Goal: Browse casually: Explore the website without a specific task or goal

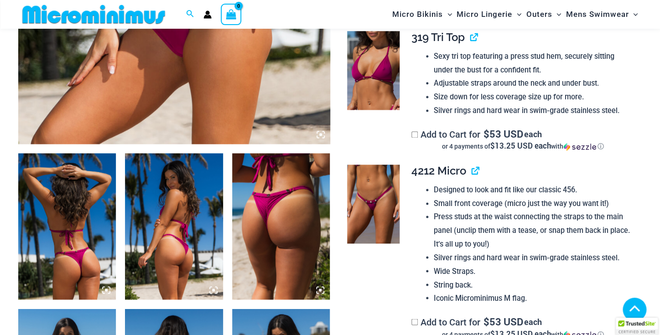
scroll to position [397, 0]
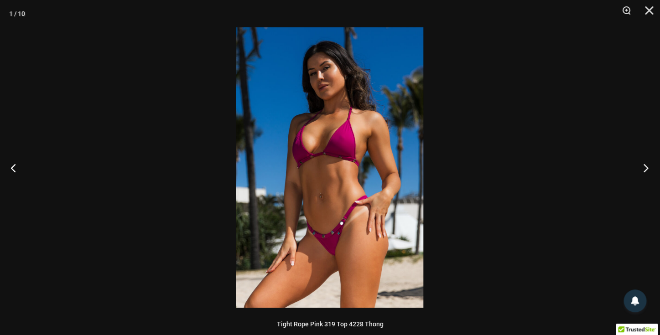
click at [648, 168] on button "Next" at bounding box center [643, 168] width 34 height 46
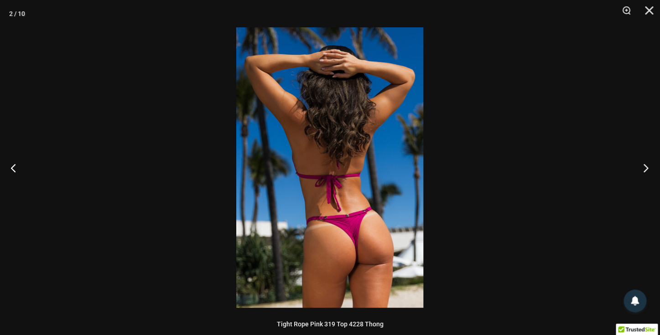
click at [648, 168] on button "Next" at bounding box center [643, 168] width 34 height 46
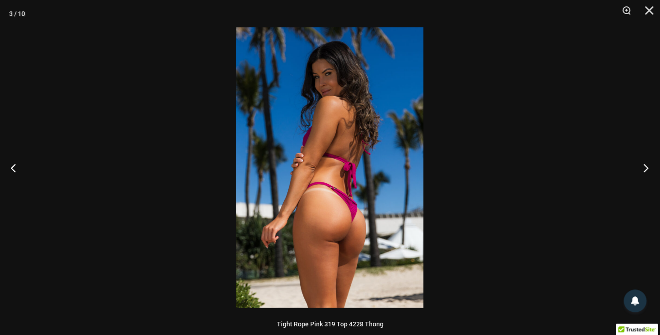
click at [648, 168] on button "Next" at bounding box center [643, 168] width 34 height 46
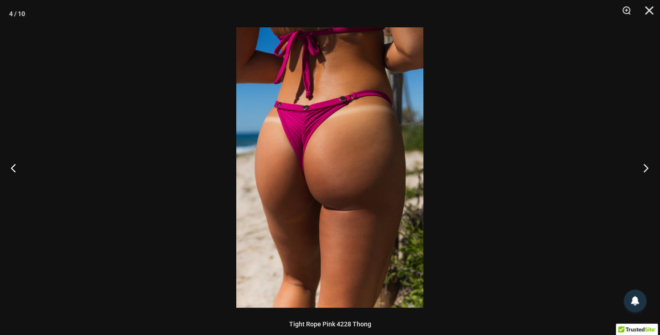
click at [648, 168] on button "Next" at bounding box center [643, 168] width 34 height 46
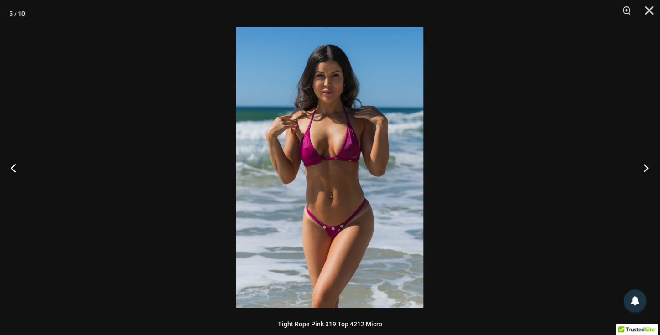
click at [648, 168] on button "Next" at bounding box center [643, 168] width 34 height 46
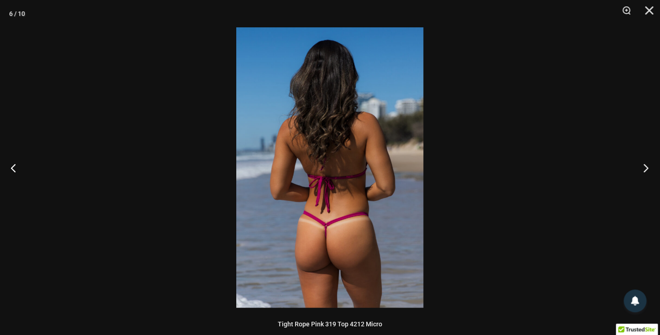
click at [648, 168] on button "Next" at bounding box center [643, 168] width 34 height 46
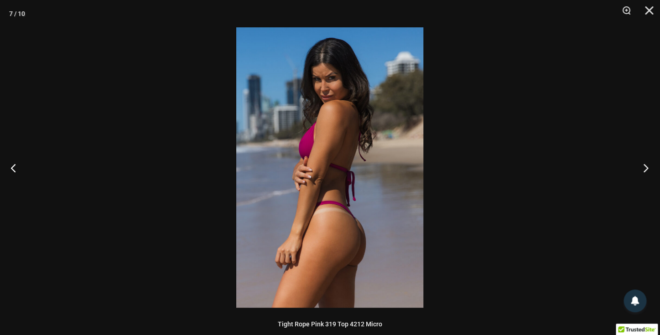
click at [648, 168] on button "Next" at bounding box center [643, 168] width 34 height 46
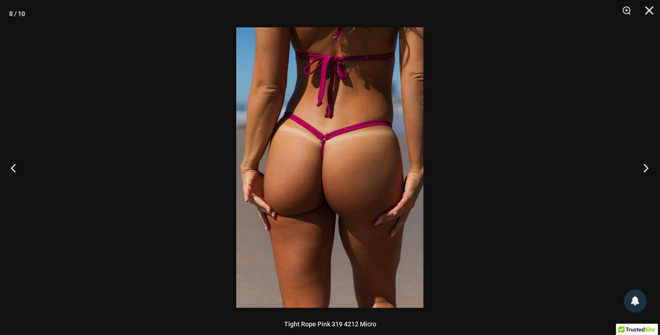
click at [648, 168] on button "Next" at bounding box center [643, 168] width 34 height 46
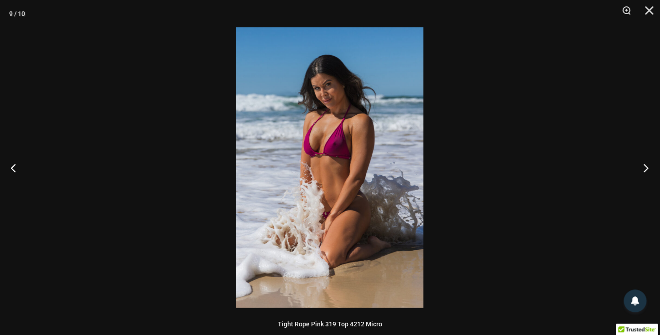
click at [648, 168] on button "Next" at bounding box center [643, 168] width 34 height 46
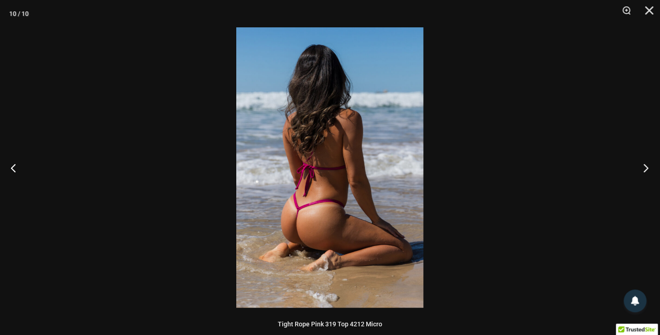
click at [648, 168] on button "Next" at bounding box center [643, 168] width 34 height 46
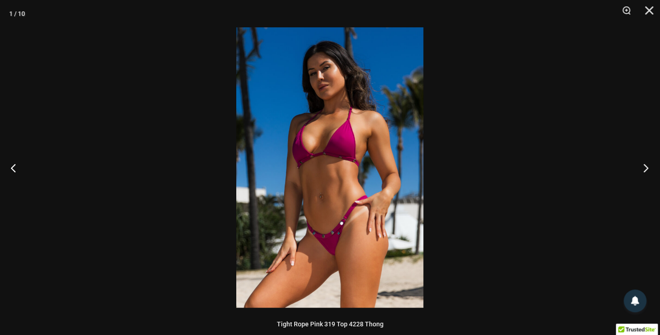
click at [648, 168] on button "Next" at bounding box center [643, 168] width 34 height 46
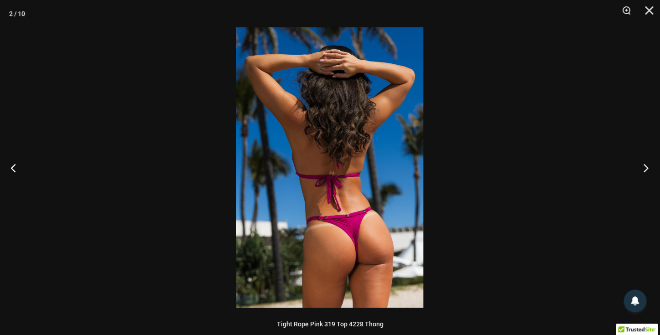
click at [648, 168] on button "Next" at bounding box center [643, 168] width 34 height 46
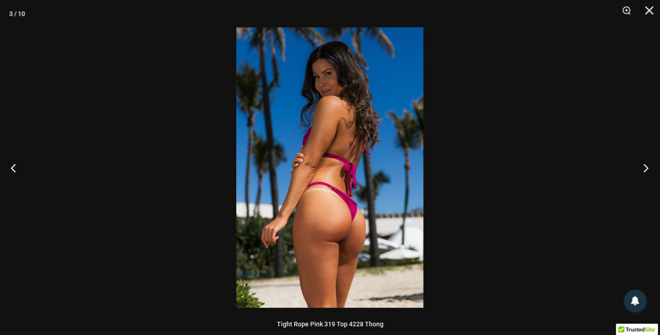
click at [648, 168] on button "Next" at bounding box center [643, 168] width 34 height 46
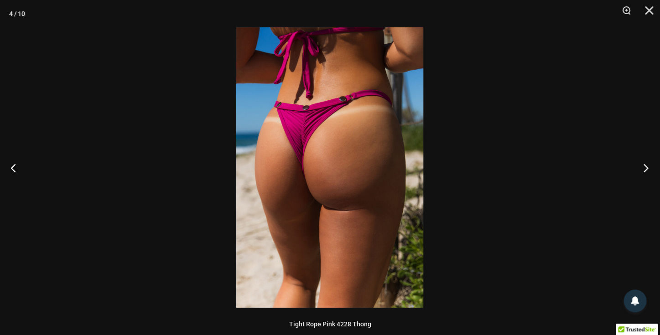
click at [648, 168] on button "Next" at bounding box center [643, 168] width 34 height 46
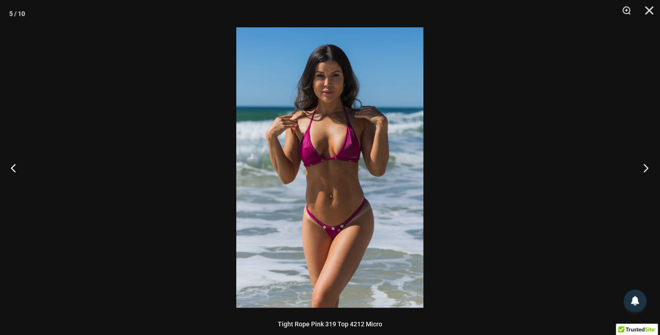
click at [648, 168] on button "Next" at bounding box center [643, 168] width 34 height 46
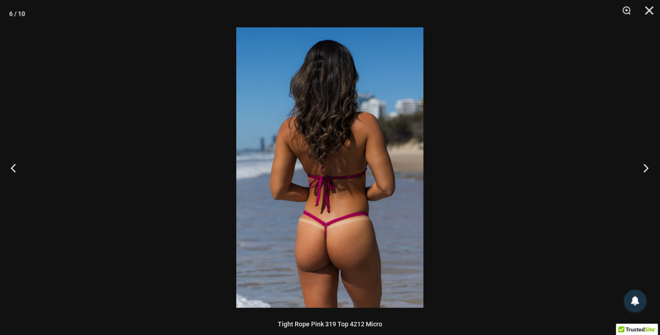
click at [648, 168] on button "Next" at bounding box center [643, 168] width 34 height 46
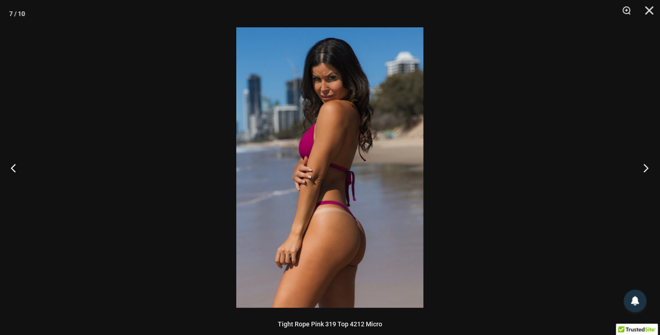
click at [648, 168] on button "Next" at bounding box center [643, 168] width 34 height 46
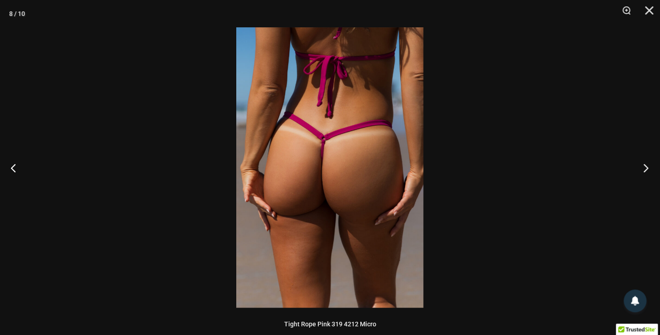
click at [648, 168] on button "Next" at bounding box center [643, 168] width 34 height 46
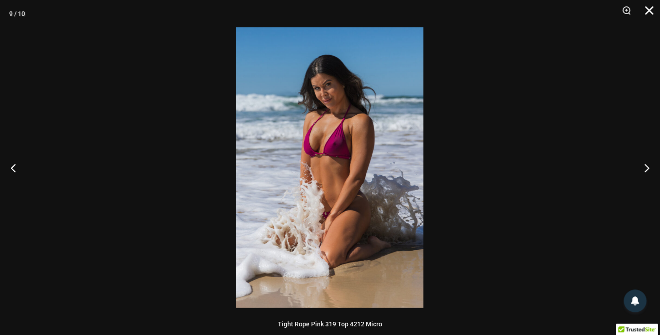
click at [652, 11] on button "Close" at bounding box center [645, 13] width 23 height 27
